Goal: Go to known website: Go to known website

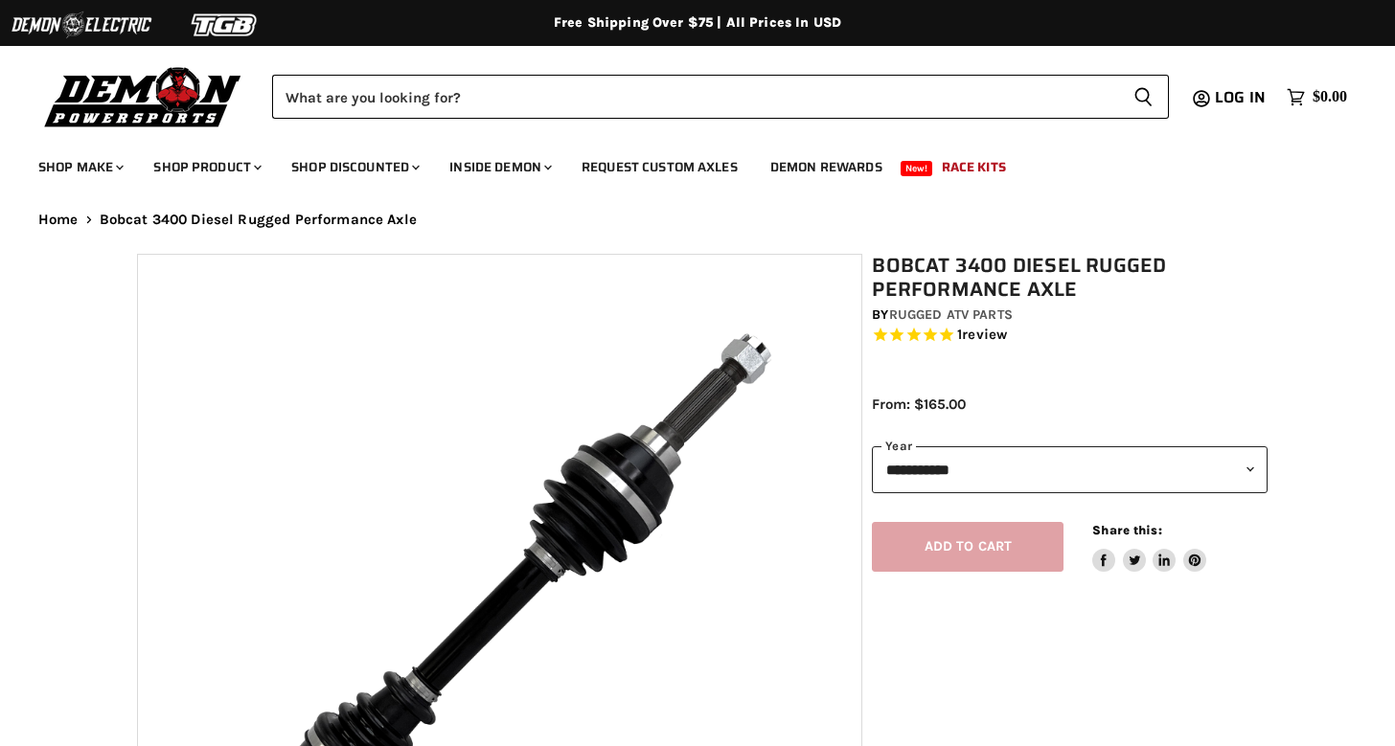
select select "******"
